Goal: Transaction & Acquisition: Purchase product/service

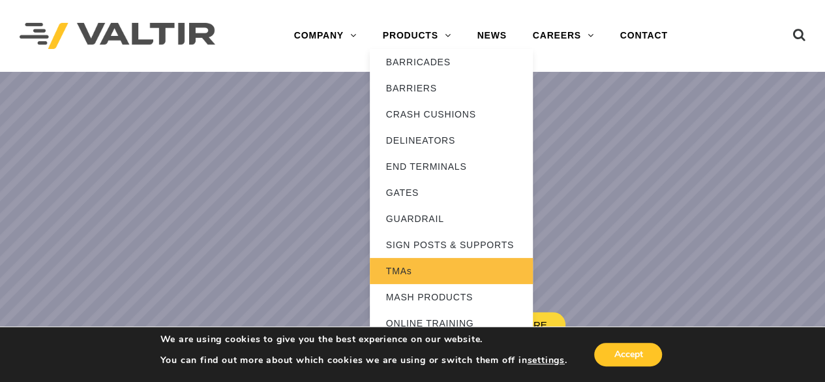
click at [413, 275] on link "TMAs" at bounding box center [451, 271] width 163 height 26
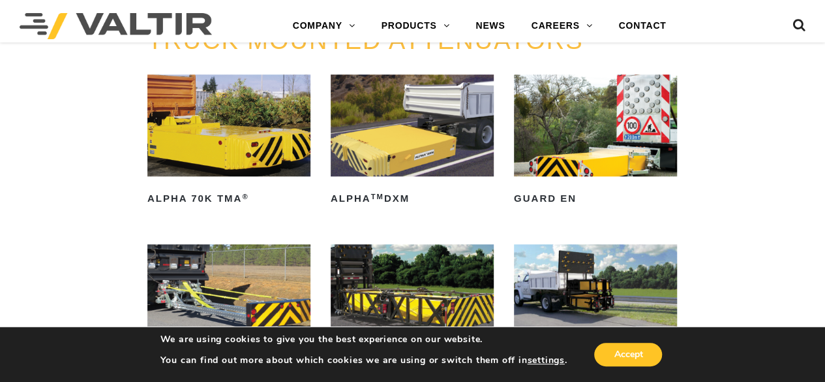
scroll to position [652, 0]
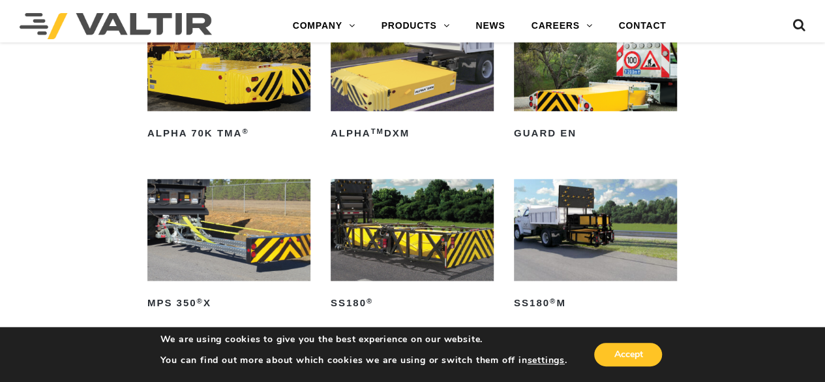
click at [228, 239] on img at bounding box center [228, 230] width 163 height 102
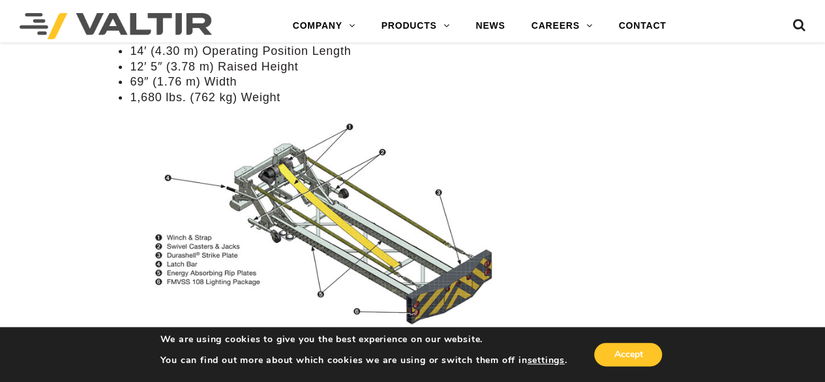
scroll to position [1239, 0]
